Goal: Transaction & Acquisition: Purchase product/service

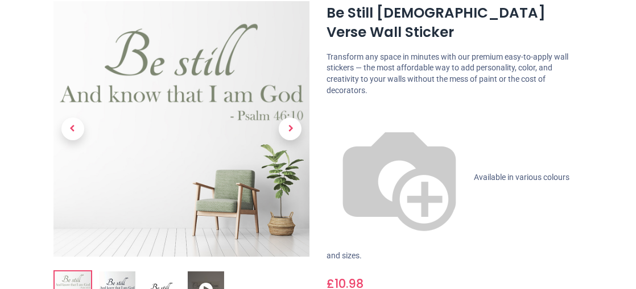
scroll to position [133, 0]
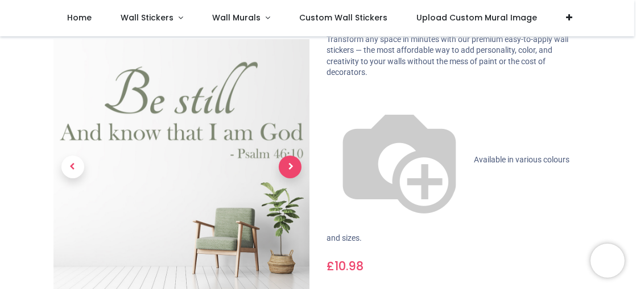
scroll to position [85, 0]
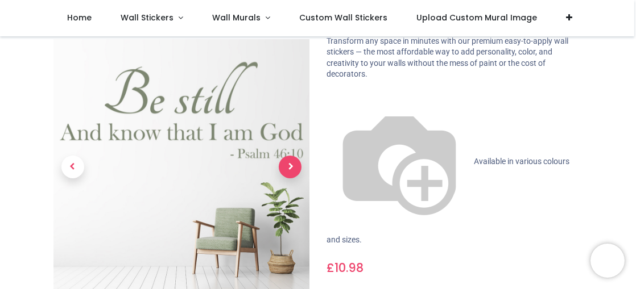
click at [288, 158] on span "Next" at bounding box center [290, 167] width 23 height 23
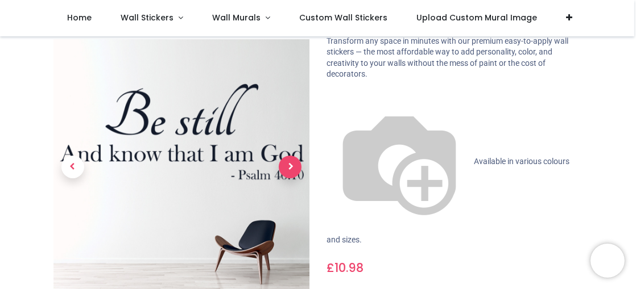
click at [288, 158] on span "Next" at bounding box center [290, 167] width 23 height 23
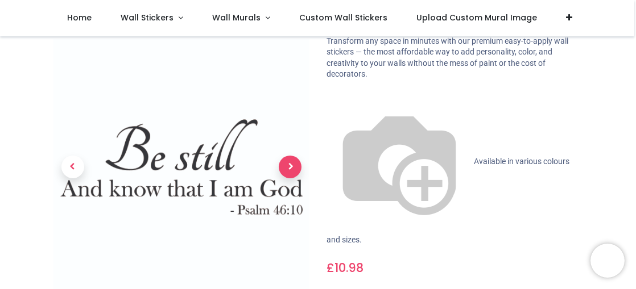
click at [288, 158] on span "Next" at bounding box center [290, 167] width 23 height 23
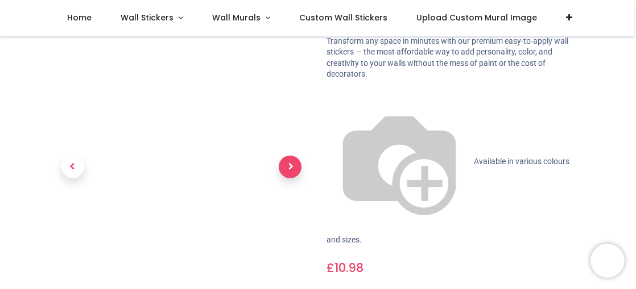
click at [288, 158] on span "Next" at bounding box center [290, 167] width 23 height 23
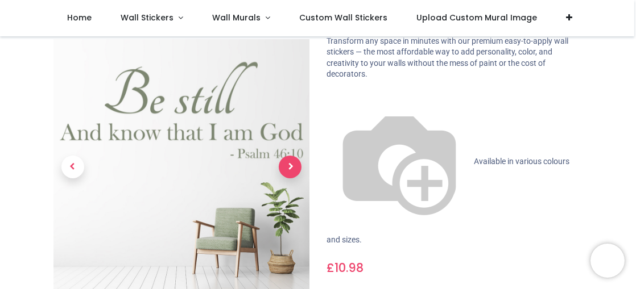
click at [288, 158] on span "Next" at bounding box center [290, 167] width 23 height 23
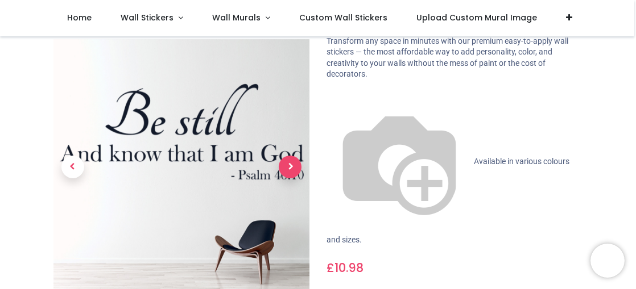
click at [288, 158] on span "Next" at bounding box center [290, 167] width 23 height 23
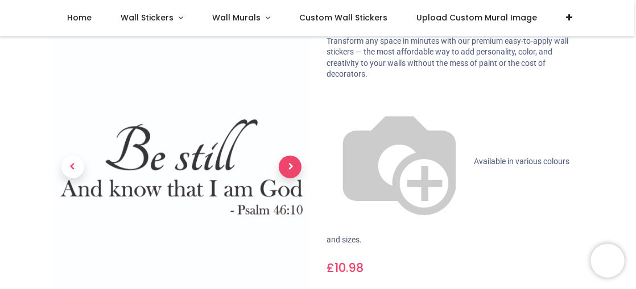
click at [288, 158] on span "Next" at bounding box center [290, 167] width 23 height 23
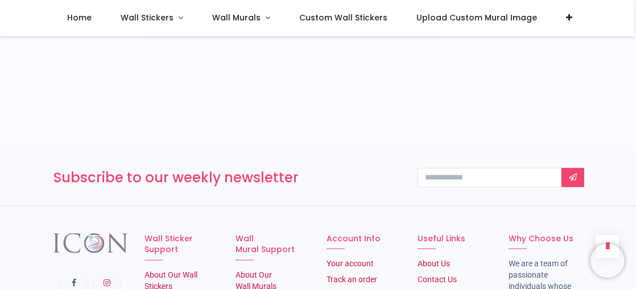
scroll to position [1928, 0]
